Goal: Task Accomplishment & Management: Complete application form

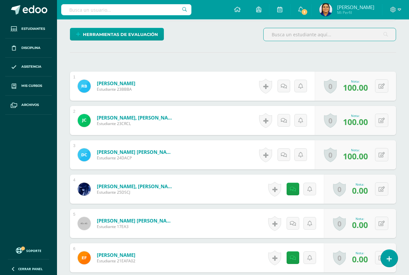
scroll to position [163, 0]
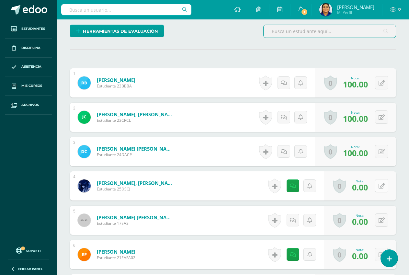
click at [381, 185] on button at bounding box center [381, 185] width 13 height 13
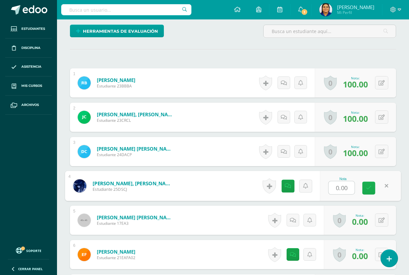
click at [370, 187] on icon at bounding box center [369, 188] width 6 height 6
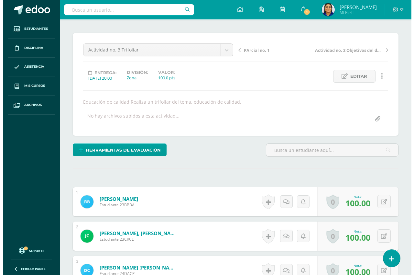
scroll to position [33, 0]
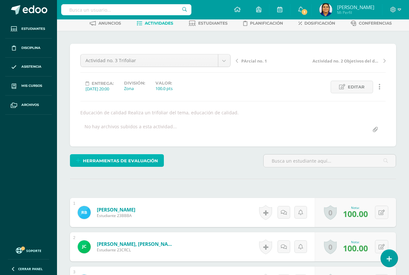
click at [122, 164] on span "Herramientas de evaluación" at bounding box center [120, 161] width 75 height 12
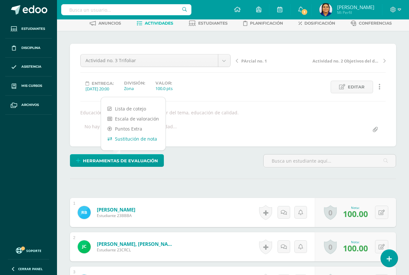
click at [122, 137] on link "Sustitución de nota" at bounding box center [133, 139] width 64 height 10
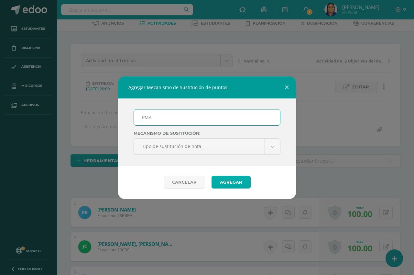
type input "PMA"
click at [230, 183] on button "Agregar" at bounding box center [231, 182] width 39 height 13
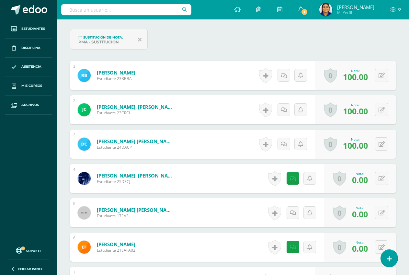
scroll to position [197, 0]
click at [380, 180] on button at bounding box center [381, 177] width 13 height 13
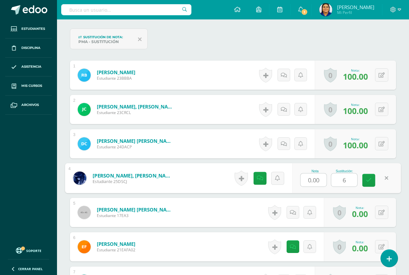
type input "60"
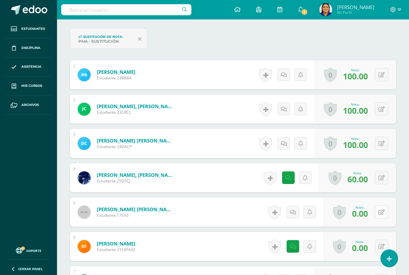
click at [380, 214] on button at bounding box center [381, 211] width 13 height 13
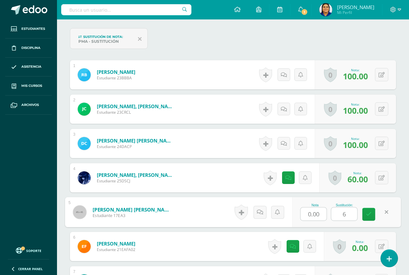
type input "60"
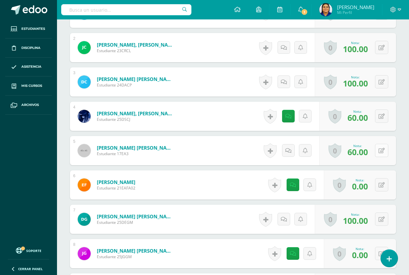
scroll to position [262, 0]
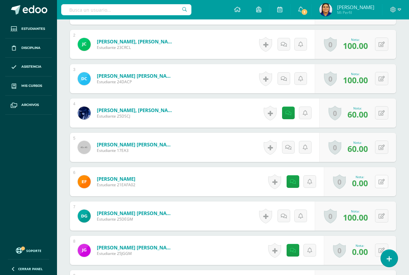
click at [384, 179] on icon at bounding box center [382, 182] width 6 height 6
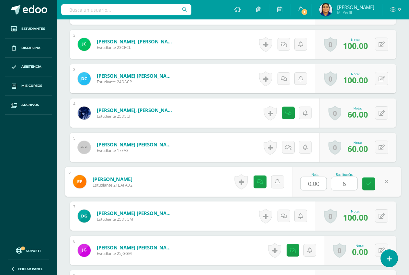
type input "60"
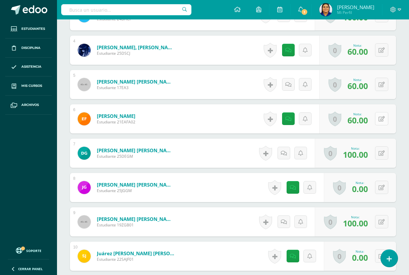
scroll to position [326, 0]
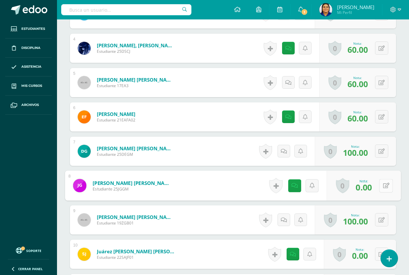
click at [383, 187] on icon at bounding box center [386, 186] width 6 height 6
type input "60"
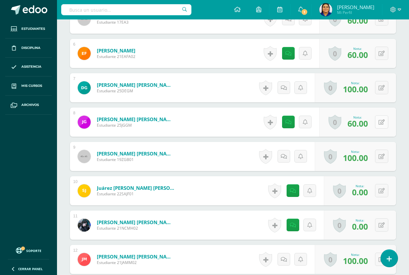
scroll to position [391, 0]
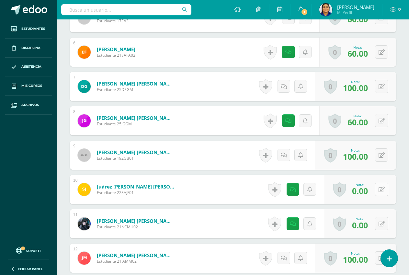
click at [380, 191] on button at bounding box center [381, 189] width 13 height 13
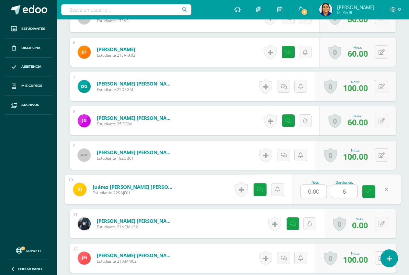
type input "60"
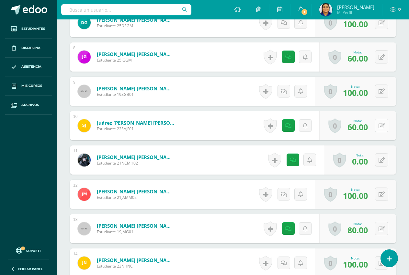
scroll to position [456, 0]
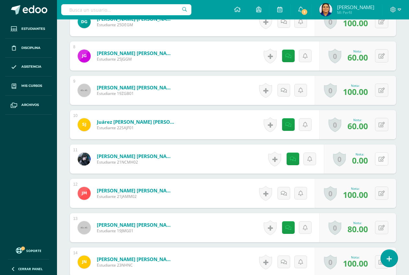
click at [379, 157] on button at bounding box center [381, 158] width 13 height 13
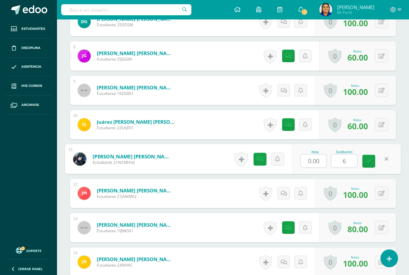
type input "60"
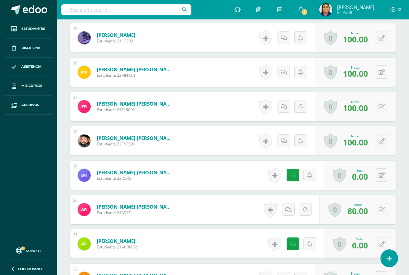
scroll to position [715, 0]
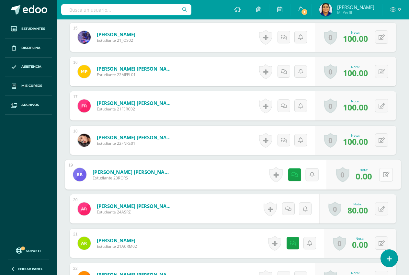
click at [382, 175] on button at bounding box center [386, 175] width 14 height 14
type input "60"
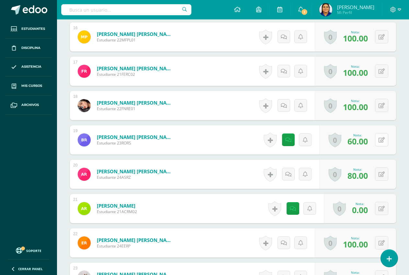
scroll to position [780, 0]
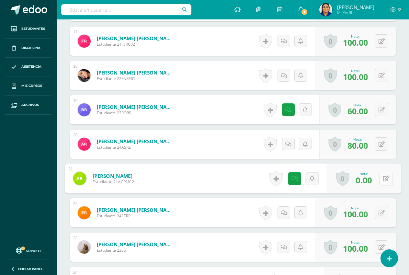
click at [378, 175] on div "0 Logros Logros obtenidos Aún no hay logros agregados Nota: 0.00" at bounding box center [364, 179] width 74 height 30
click at [389, 177] on icon at bounding box center [386, 178] width 6 height 6
type input "100"
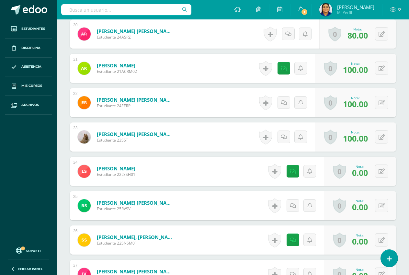
scroll to position [909, 0]
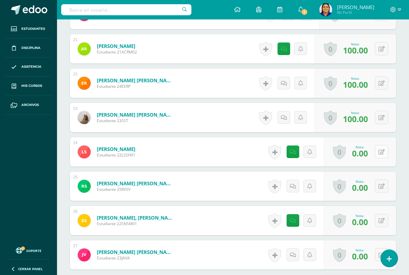
click at [382, 152] on button at bounding box center [381, 151] width 13 height 13
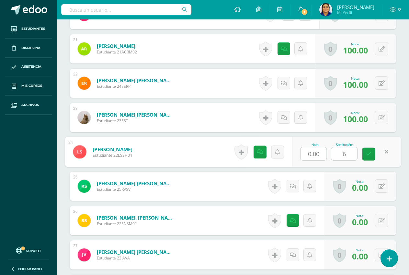
type input "60"
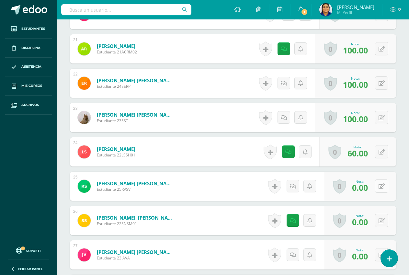
click at [379, 187] on button at bounding box center [381, 185] width 13 height 13
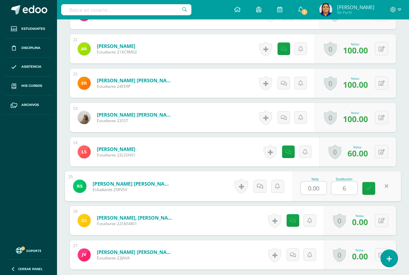
type input "60"
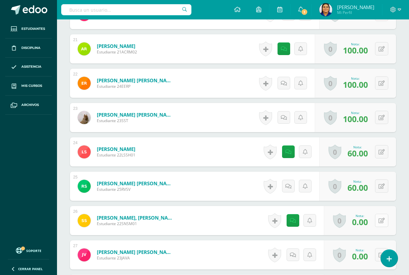
click at [381, 219] on icon at bounding box center [382, 221] width 6 height 6
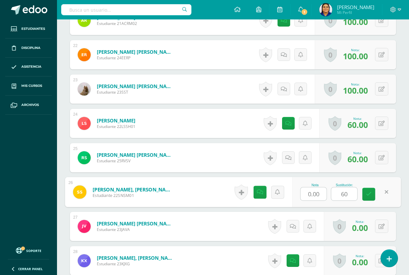
scroll to position [974, 0]
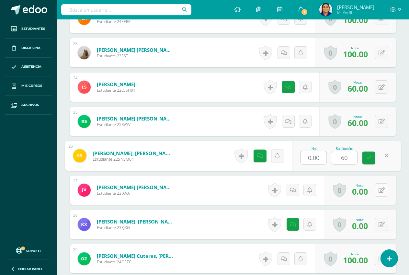
type input "60"
click at [381, 190] on icon at bounding box center [382, 190] width 6 height 6
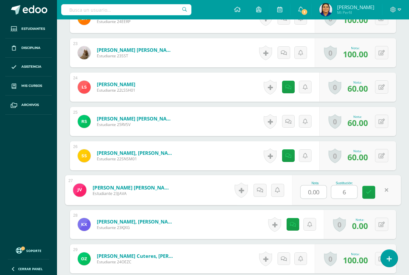
type input "60"
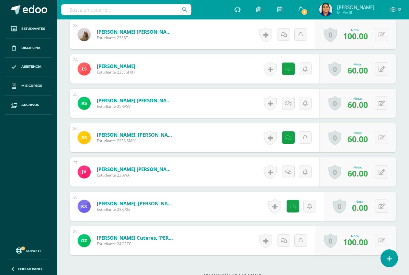
scroll to position [1039, 0]
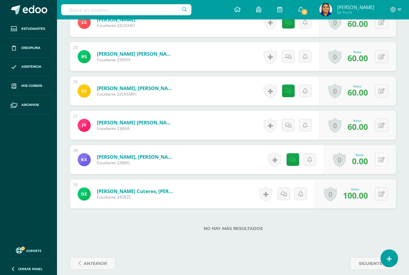
click at [383, 160] on icon at bounding box center [382, 160] width 6 height 6
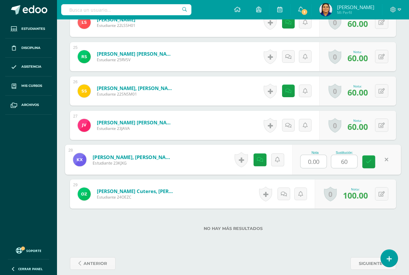
type input "60."
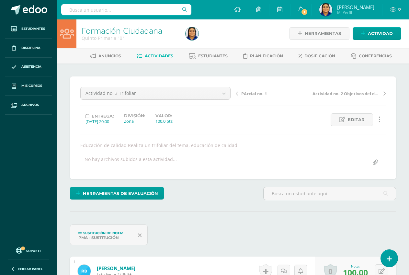
scroll to position [0, 0]
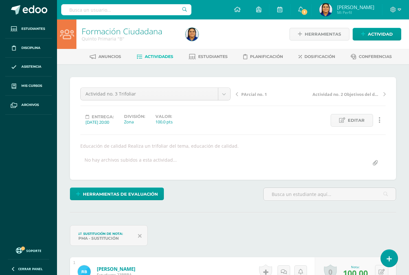
click at [156, 58] on span "Actividades" at bounding box center [159, 56] width 28 height 5
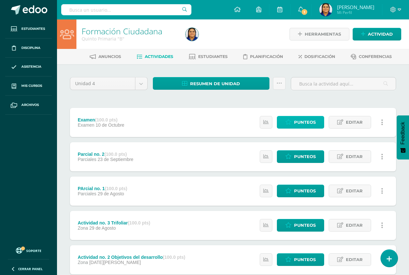
click at [311, 122] on span "Punteos" at bounding box center [305, 122] width 22 height 12
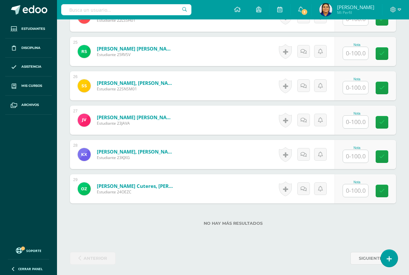
scroll to position [1014, 0]
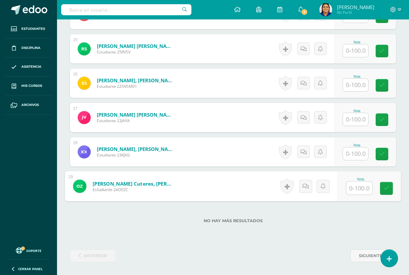
click at [356, 190] on input "text" at bounding box center [359, 188] width 26 height 13
type input "88"
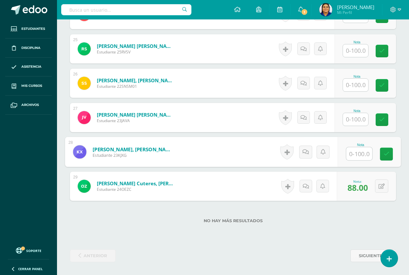
click at [357, 153] on input "text" at bounding box center [359, 153] width 26 height 13
type input "100"
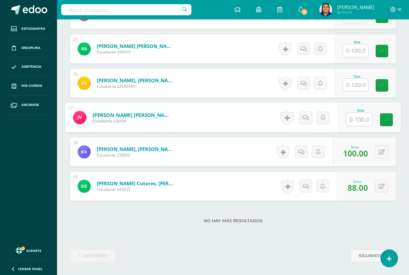
click at [354, 119] on input "text" at bounding box center [359, 119] width 26 height 13
type input "20"
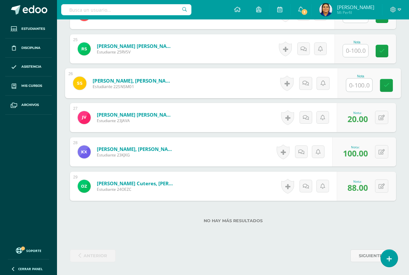
click at [363, 85] on input "text" at bounding box center [359, 85] width 26 height 13
type input "88"
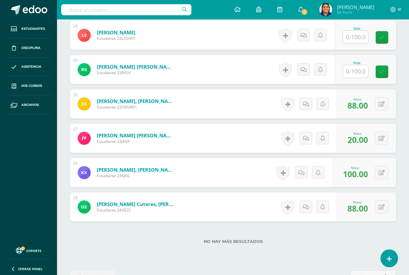
scroll to position [982, 0]
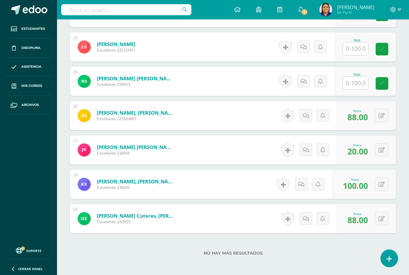
click at [352, 81] on input "text" at bounding box center [355, 83] width 25 height 13
type input "94"
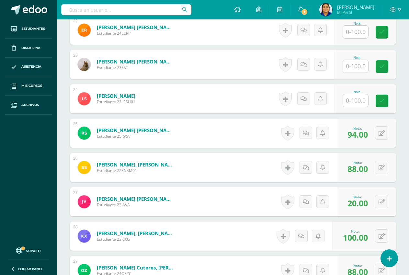
scroll to position [917, 0]
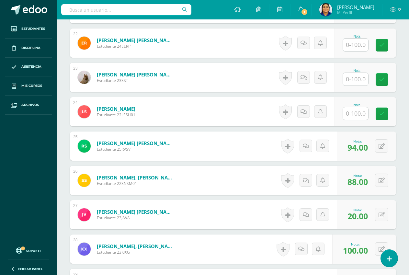
click at [357, 112] on input "text" at bounding box center [355, 113] width 25 height 13
type input "78"
click at [358, 74] on input "text" at bounding box center [355, 79] width 25 height 13
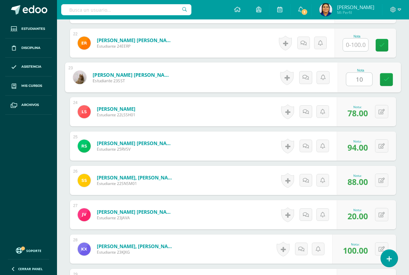
type input "100"
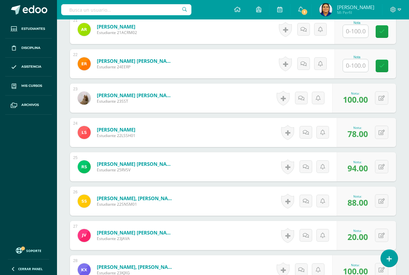
scroll to position [885, 0]
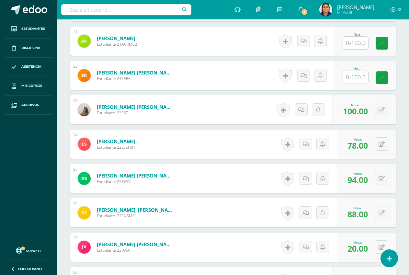
click at [356, 78] on input "text" at bounding box center [355, 77] width 25 height 13
type input "100"
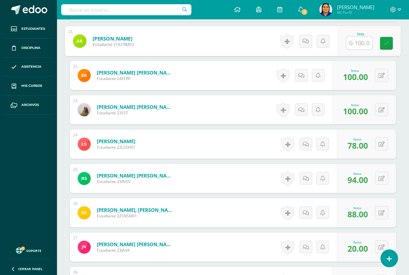
click at [353, 44] on input "text" at bounding box center [359, 43] width 26 height 13
type input "100"
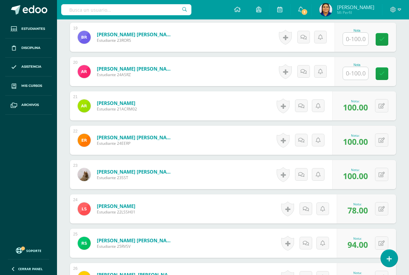
scroll to position [788, 0]
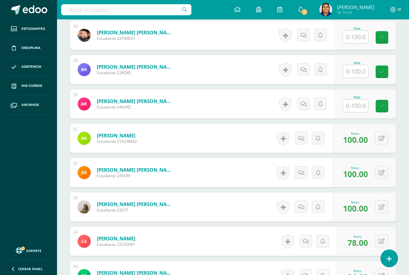
click at [357, 71] on input "text" at bounding box center [355, 71] width 25 height 13
type input "88"
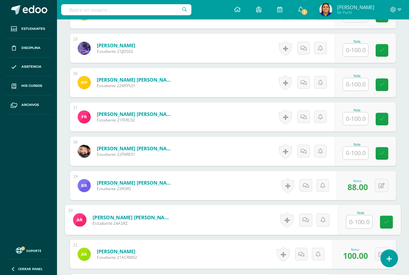
scroll to position [658, 0]
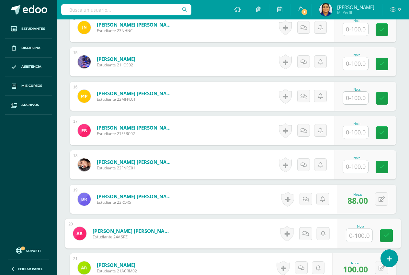
click at [354, 168] on input "text" at bounding box center [355, 166] width 25 height 13
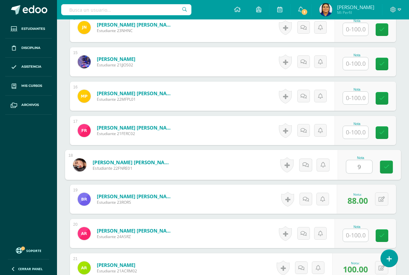
type input "90"
click at [356, 131] on input "text" at bounding box center [355, 132] width 25 height 13
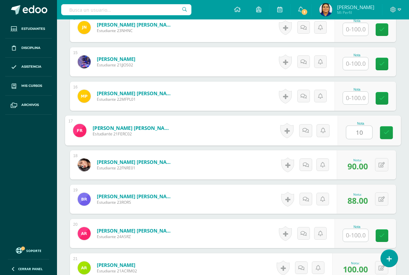
type input "100"
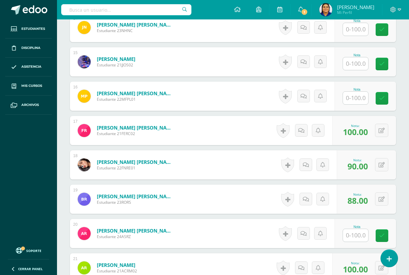
click at [357, 97] on input "text" at bounding box center [355, 98] width 25 height 13
type input "88"
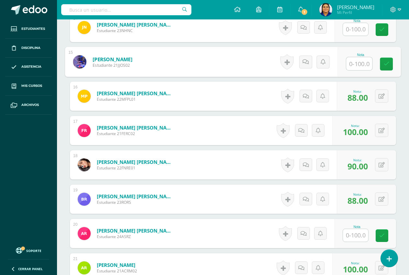
click at [352, 61] on input "text" at bounding box center [359, 63] width 26 height 13
type input "88"
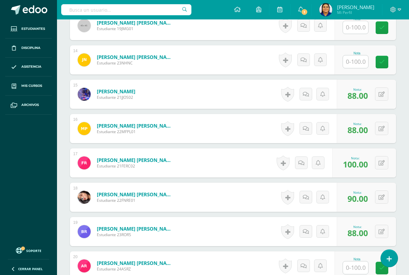
click at [352, 61] on input "text" at bounding box center [355, 61] width 25 height 13
type input "100"
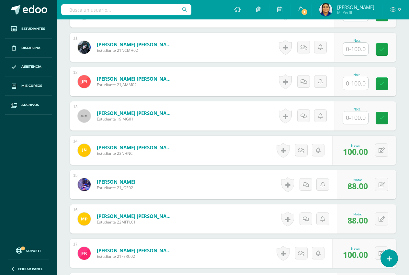
scroll to position [529, 0]
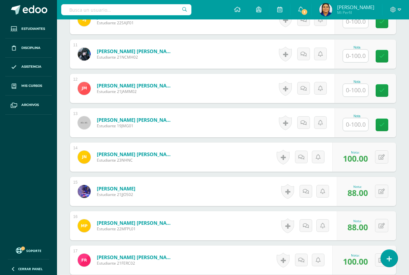
click at [357, 129] on input "text" at bounding box center [355, 124] width 25 height 13
type input "100"
click at [356, 93] on input "text" at bounding box center [355, 90] width 25 height 13
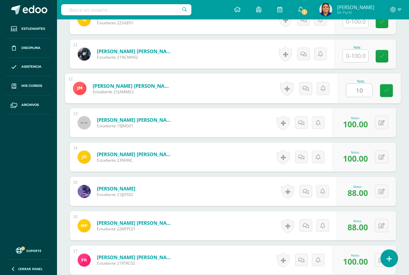
type input "100"
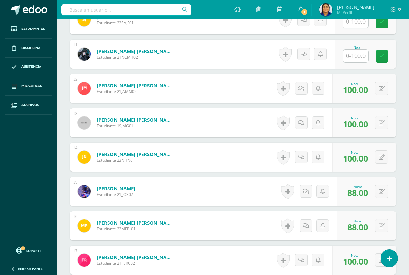
click at [356, 57] on input "text" at bounding box center [355, 56] width 25 height 13
type input "100"
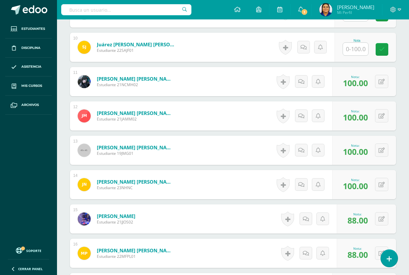
scroll to position [432, 0]
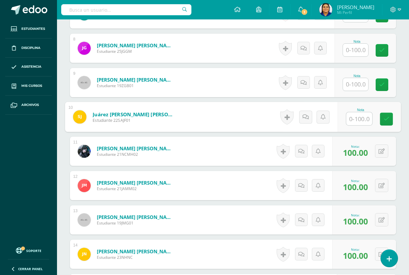
click at [357, 117] on input "text" at bounding box center [359, 118] width 26 height 13
type input "86"
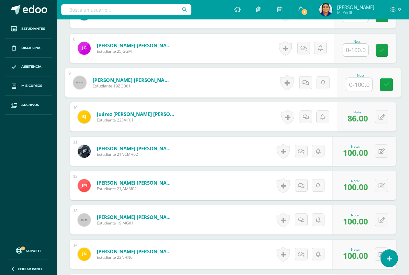
click at [354, 83] on input "text" at bounding box center [359, 84] width 26 height 13
type input "100."
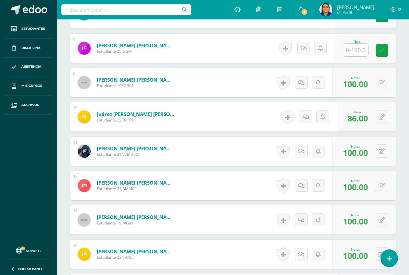
click at [356, 50] on input "text" at bounding box center [355, 50] width 25 height 13
type input "89"
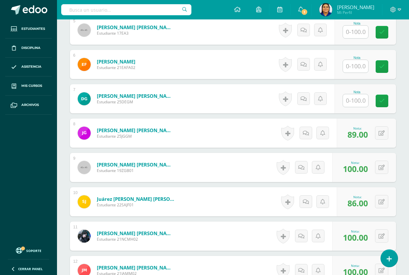
scroll to position [334, 0]
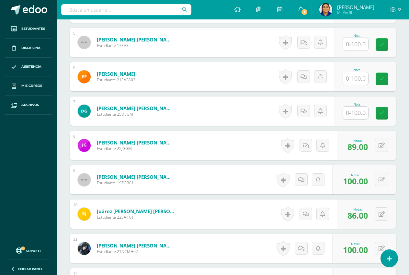
click at [361, 119] on input "text" at bounding box center [355, 113] width 25 height 13
type input "100"
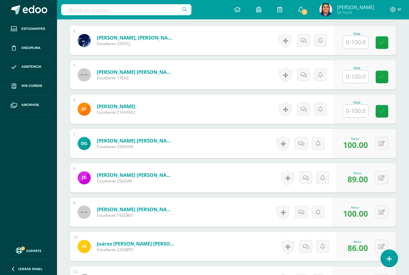
click at [356, 76] on input "text" at bounding box center [355, 76] width 25 height 13
type input "88"
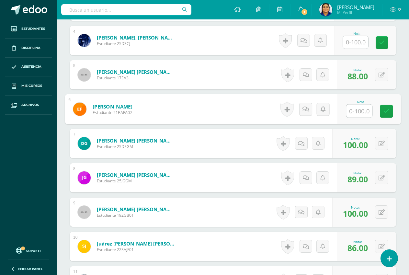
scroll to position [270, 0]
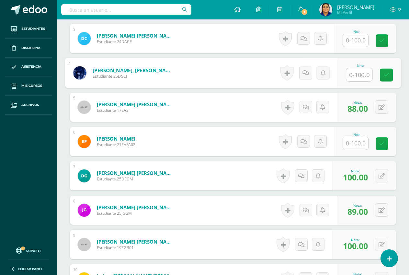
click at [358, 74] on input "text" at bounding box center [359, 74] width 26 height 13
type input "100"
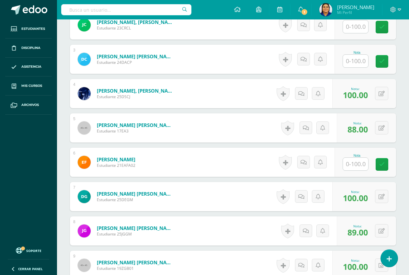
scroll to position [237, 0]
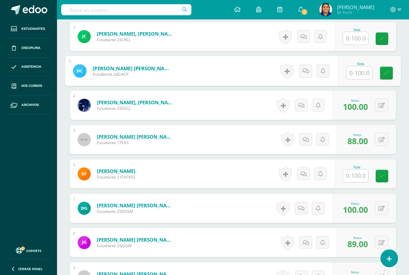
click at [352, 68] on input "text" at bounding box center [359, 72] width 26 height 13
type input "90"
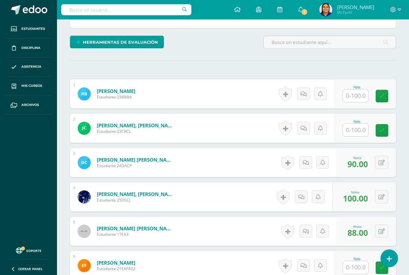
scroll to position [140, 0]
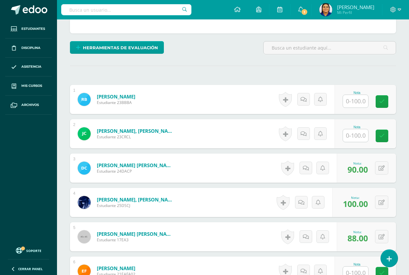
click at [355, 136] on input "text" at bounding box center [355, 135] width 25 height 13
type input "100"
click at [353, 98] on input "text" at bounding box center [355, 101] width 25 height 13
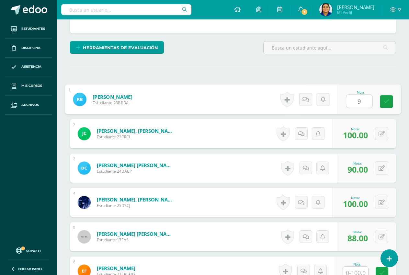
type input "96"
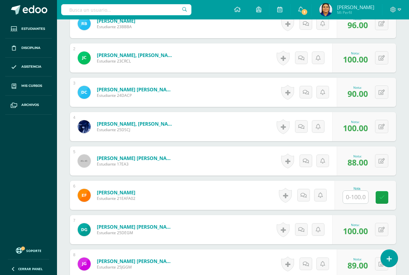
scroll to position [237, 0]
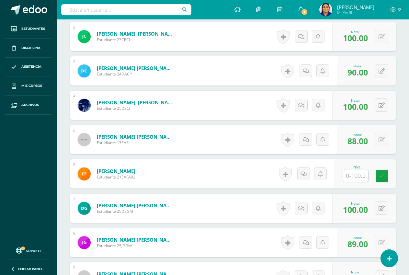
click at [354, 175] on input "text" at bounding box center [355, 175] width 25 height 13
type input "86"
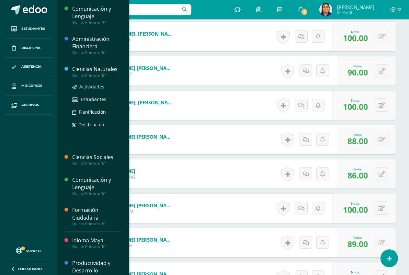
click at [93, 88] on span "Actividades" at bounding box center [91, 87] width 25 height 6
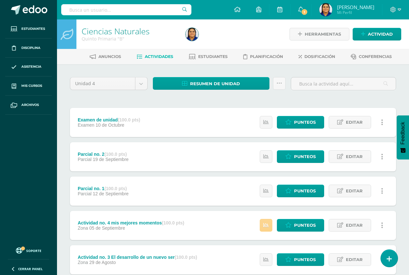
click at [272, 226] on link at bounding box center [266, 225] width 13 height 13
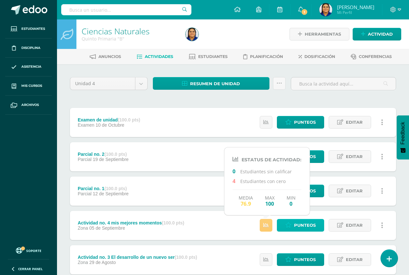
click at [302, 225] on span "Punteos" at bounding box center [305, 225] width 22 height 12
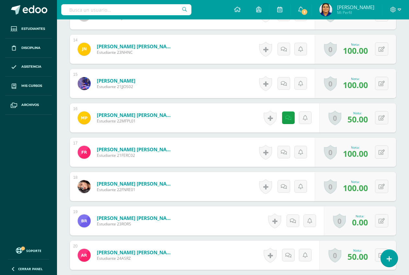
scroll to position [713, 0]
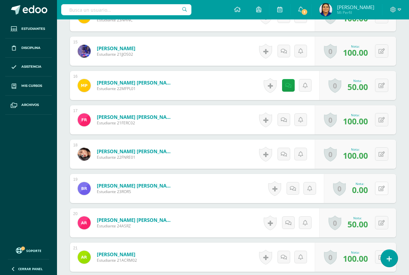
click at [382, 190] on button at bounding box center [381, 188] width 13 height 13
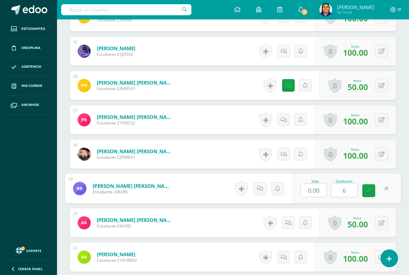
type input "60"
click at [366, 188] on icon at bounding box center [369, 191] width 6 height 6
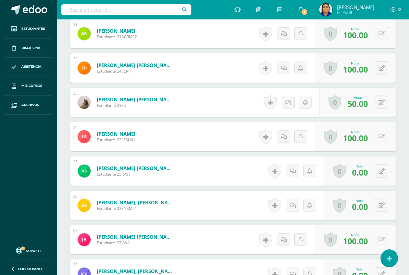
scroll to position [940, 0]
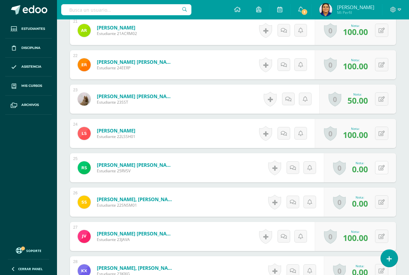
click at [380, 168] on button at bounding box center [381, 167] width 13 height 13
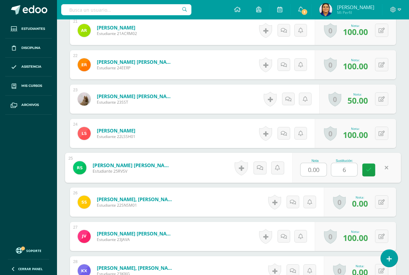
type input "60"
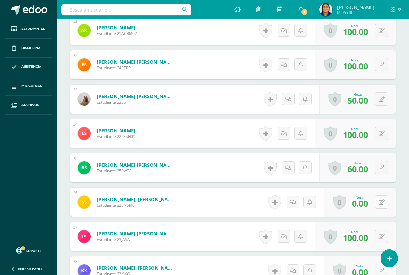
click at [379, 201] on button at bounding box center [381, 201] width 13 height 13
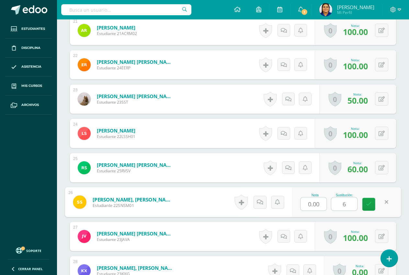
type input "60"
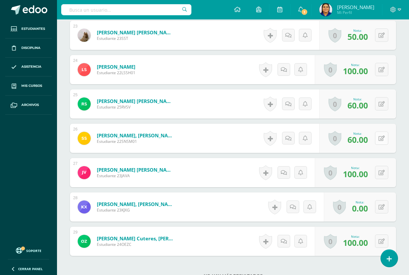
scroll to position [1005, 0]
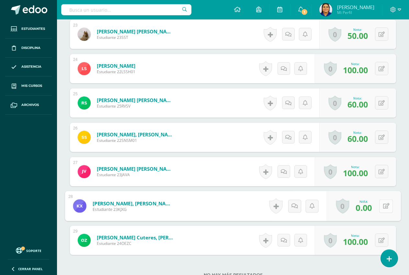
click at [383, 208] on icon at bounding box center [386, 206] width 6 height 6
type input "60"
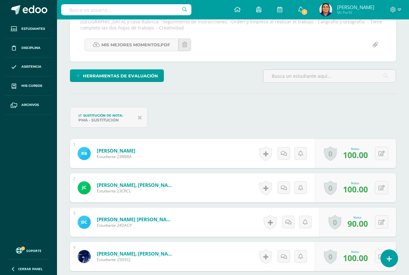
scroll to position [0, 0]
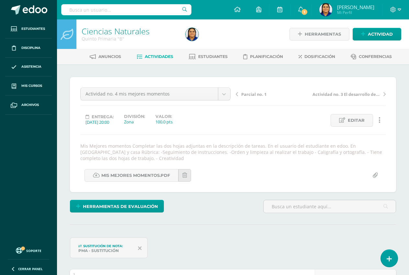
click at [149, 57] on span "Actividades" at bounding box center [159, 56] width 28 height 5
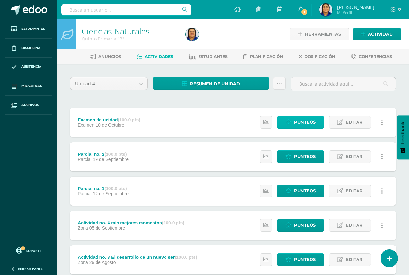
click at [305, 123] on span "Punteos" at bounding box center [305, 122] width 22 height 12
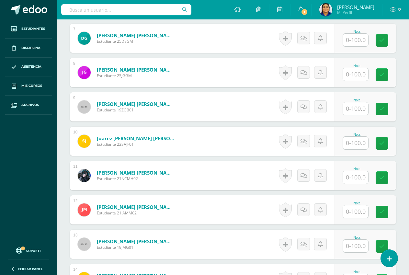
scroll to position [422, 0]
